Goal: Use online tool/utility

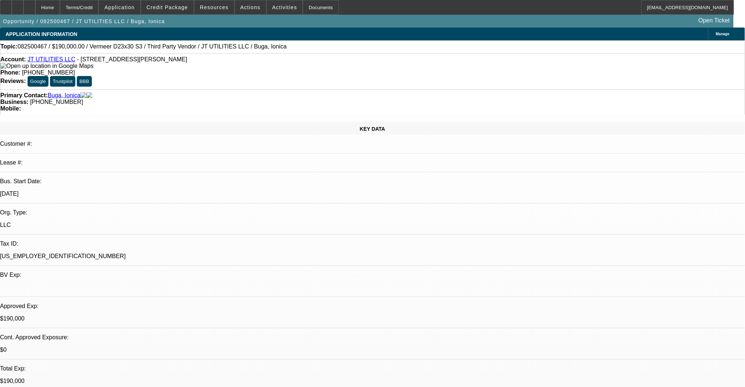
select select "0"
select select "2"
select select "0"
select select "6"
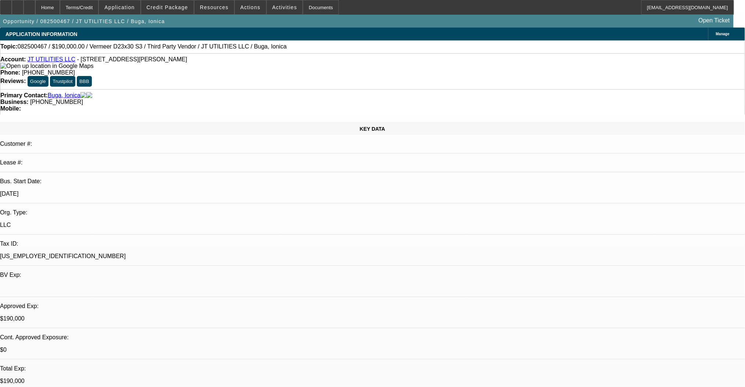
select select "0"
select select "2"
select select "0"
select select "6"
